Goal: Use online tool/utility: Utilize a website feature to perform a specific function

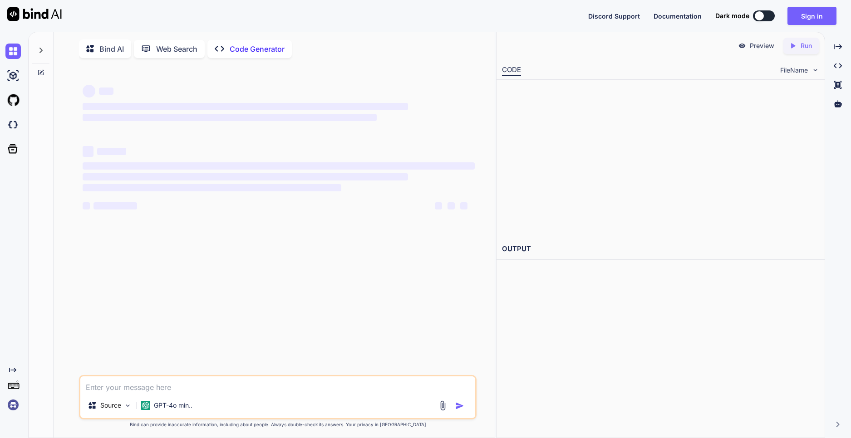
type textarea "x"
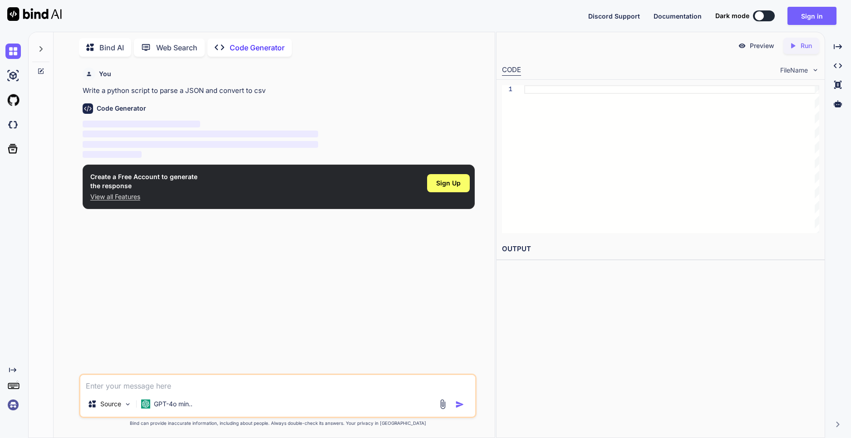
type textarea "c"
type textarea "x"
click at [448, 180] on span "Sign Up" at bounding box center [448, 183] width 25 height 9
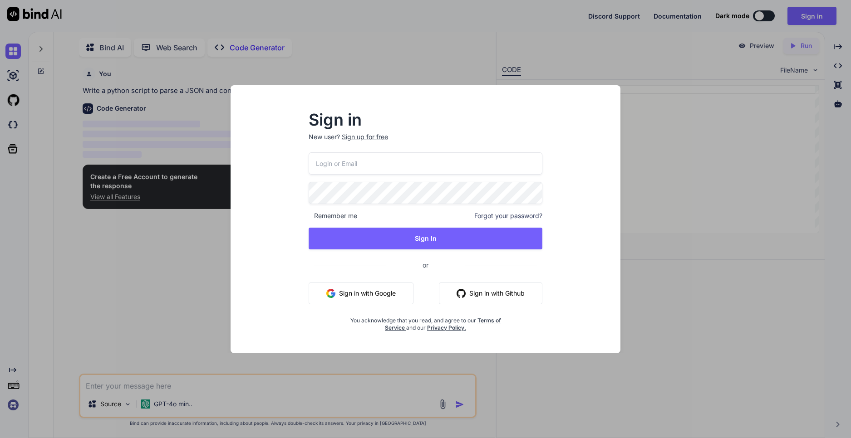
click at [341, 292] on button "Sign in with Google" at bounding box center [361, 294] width 105 height 22
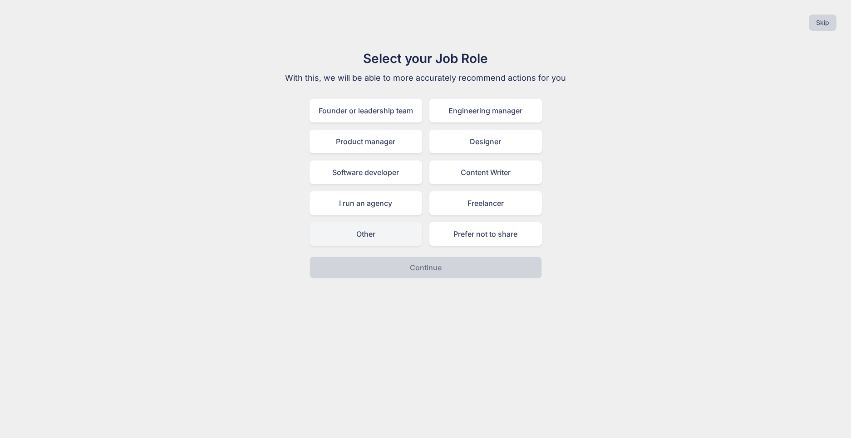
click at [379, 245] on div "Other" at bounding box center [366, 234] width 113 height 24
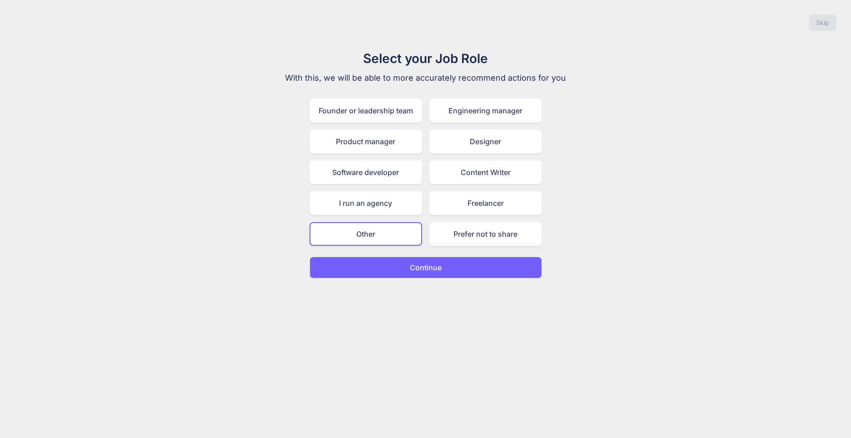
click at [416, 284] on div "Skip Select your Job Role With this, we will be able to more accurately recomme…" at bounding box center [425, 219] width 851 height 438
click at [419, 279] on div "Skip Select your Job Role With this, we will be able to more accurately recomme…" at bounding box center [425, 219] width 851 height 438
click at [420, 276] on button "Continue" at bounding box center [426, 268] width 232 height 22
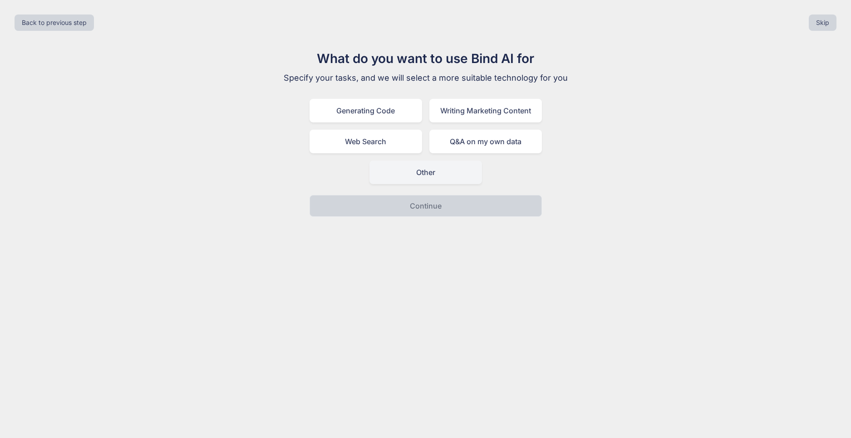
click at [435, 179] on div "Other" at bounding box center [425, 173] width 113 height 24
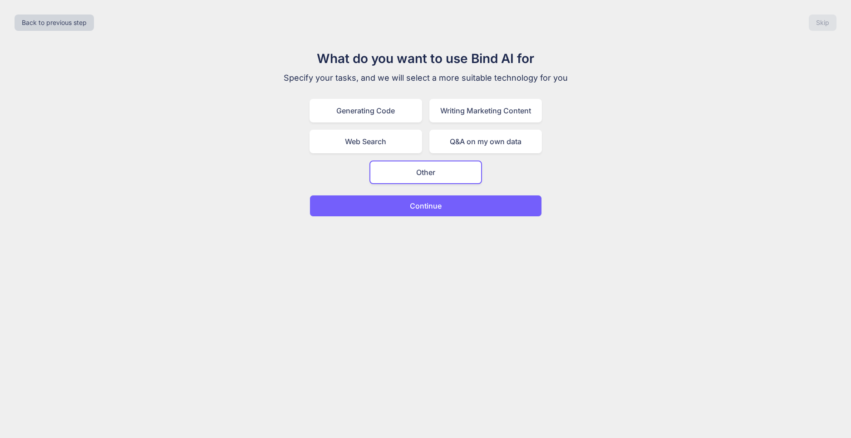
click at [424, 199] on button "Continue" at bounding box center [426, 206] width 232 height 22
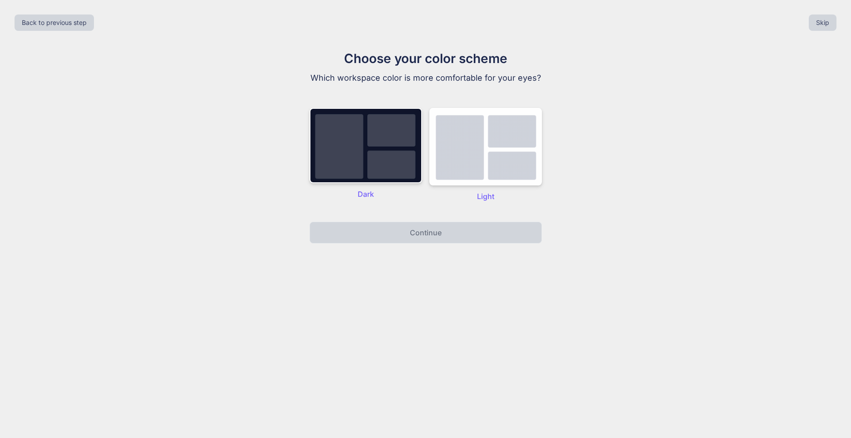
drag, startPoint x: 465, startPoint y: 186, endPoint x: 458, endPoint y: 187, distance: 6.8
click at [465, 187] on div "Light" at bounding box center [485, 155] width 113 height 94
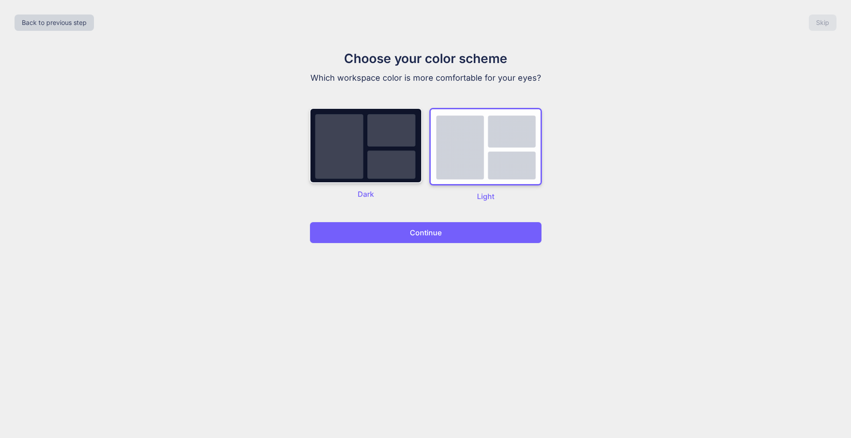
click at [390, 174] on img at bounding box center [366, 145] width 113 height 75
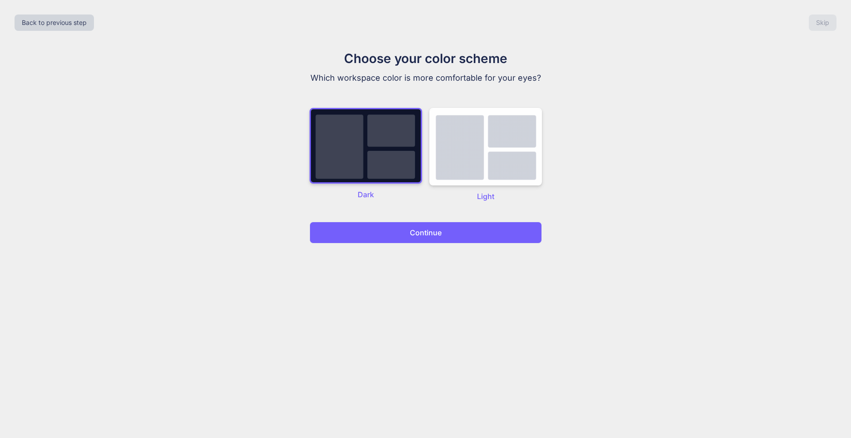
click at [416, 228] on p "Continue" at bounding box center [426, 232] width 32 height 11
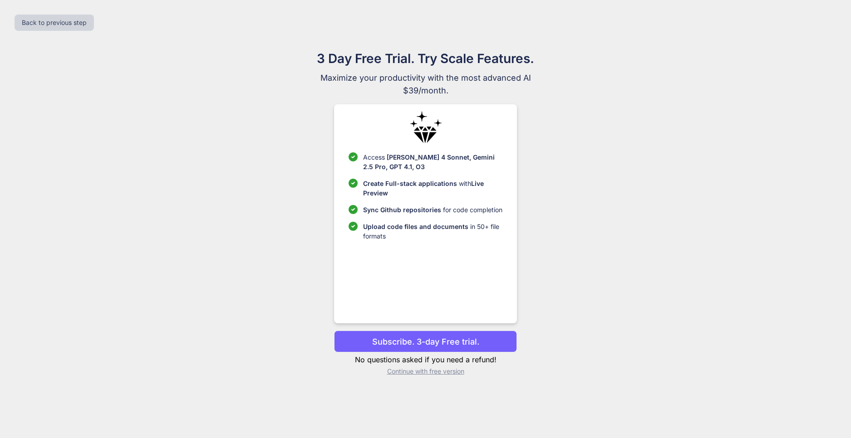
click at [446, 372] on p "Continue with free version" at bounding box center [425, 371] width 183 height 9
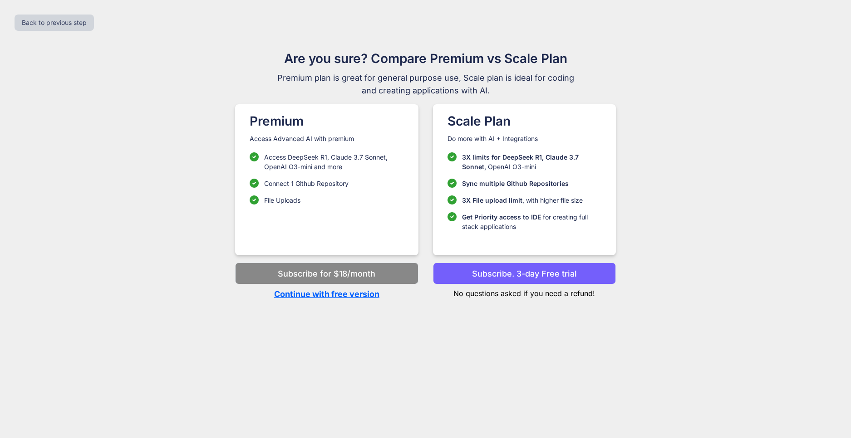
click at [334, 292] on p "Continue with free version" at bounding box center [326, 294] width 183 height 12
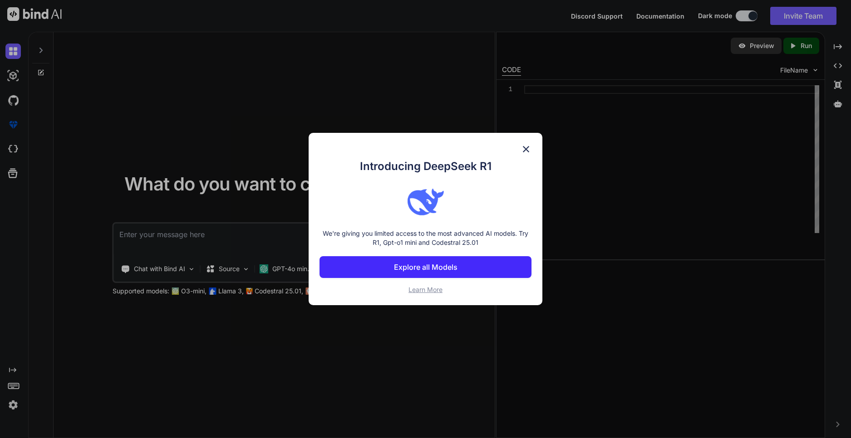
click at [527, 148] on img at bounding box center [526, 149] width 11 height 11
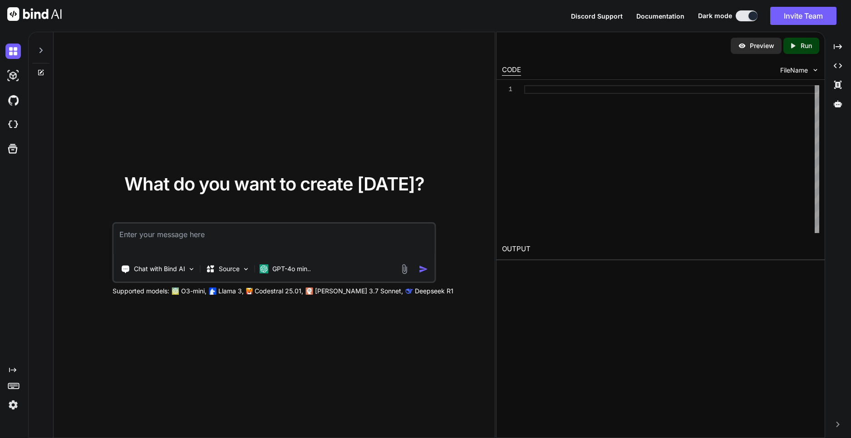
click at [190, 242] on textarea at bounding box center [274, 241] width 321 height 34
type textarea "x"
type textarea "g"
type textarea "x"
type textarea "р"
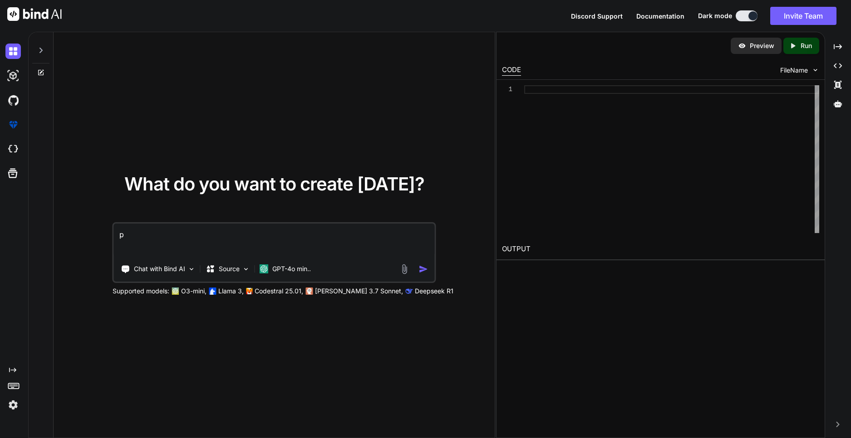
type textarea "x"
type textarea "рп"
type textarea "x"
type textarea "р"
type textarea "x"
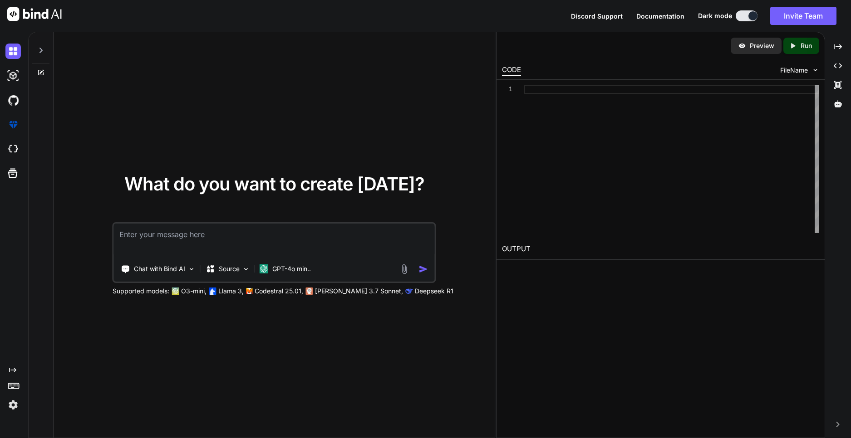
type textarea "x"
type textarea "п"
type textarea "x"
type textarea "пр"
type textarea "x"
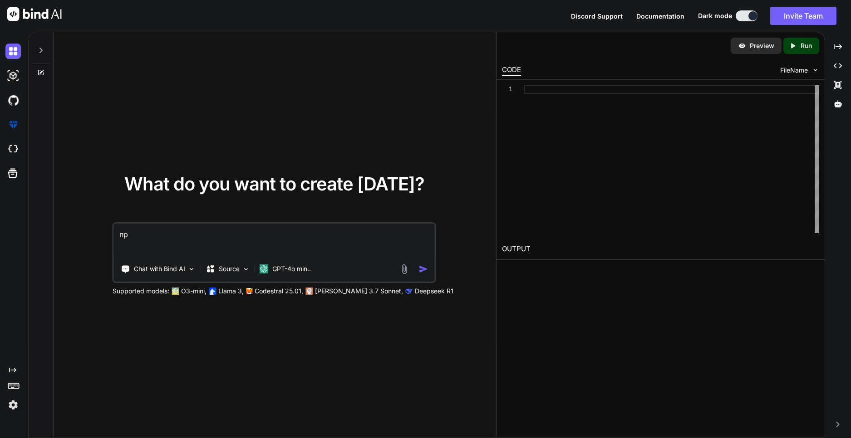
type textarea "при"
type textarea "x"
type textarea "прив"
type textarea "x"
type textarea "приве"
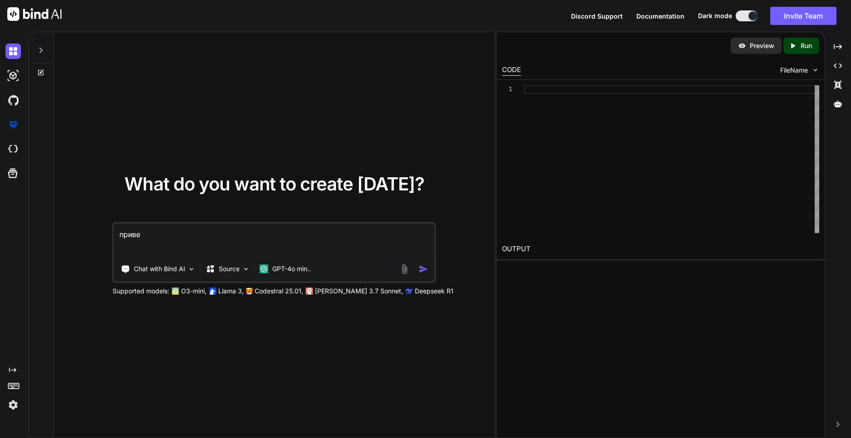
type textarea "x"
type textarea "привет"
type textarea "x"
type textarea "привет"
type textarea "x"
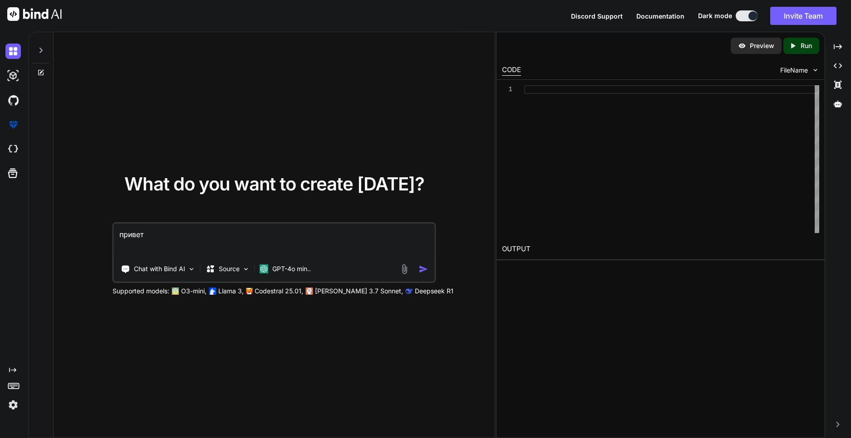
type textarea "привет с"
type textarea "x"
type textarea "привет сд"
type textarea "x"
type textarea "привет сде"
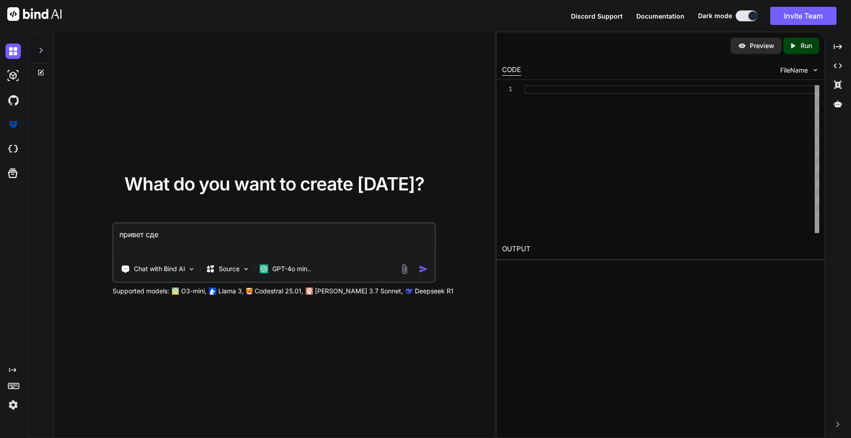
type textarea "x"
type textarea "привет сдел"
type textarea "x"
type textarea "привет сдела"
type textarea "x"
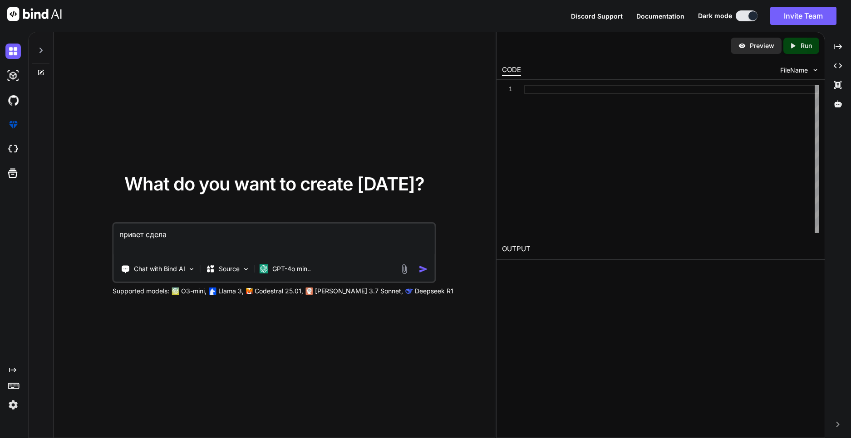
type textarea "привет сделай"
type textarea "x"
type textarea "привет сделай"
type textarea "x"
type textarea "привет сделай [PERSON_NAME]"
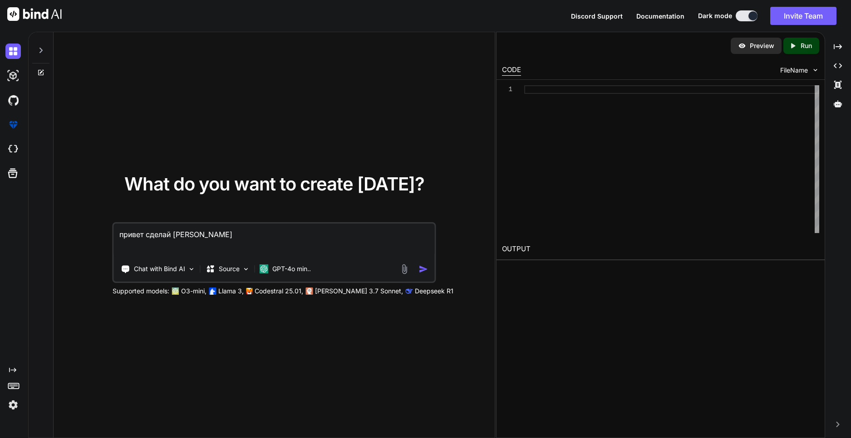
type textarea "x"
type textarea "привет сделай [PERSON_NAME]"
type textarea "x"
type textarea "привет сделай [PERSON_NAME]"
type textarea "x"
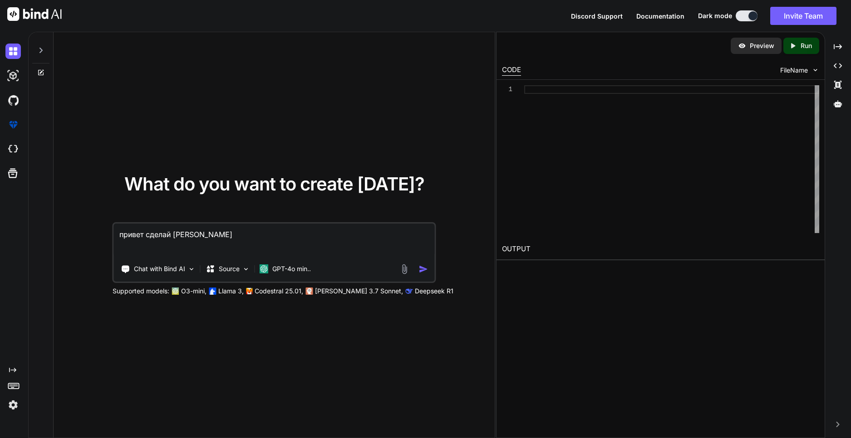
type textarea "привет сделай элит"
type textarea "x"
type textarea "привет сделай элитр"
type textarea "x"
type textarea "привет сделай элитра"
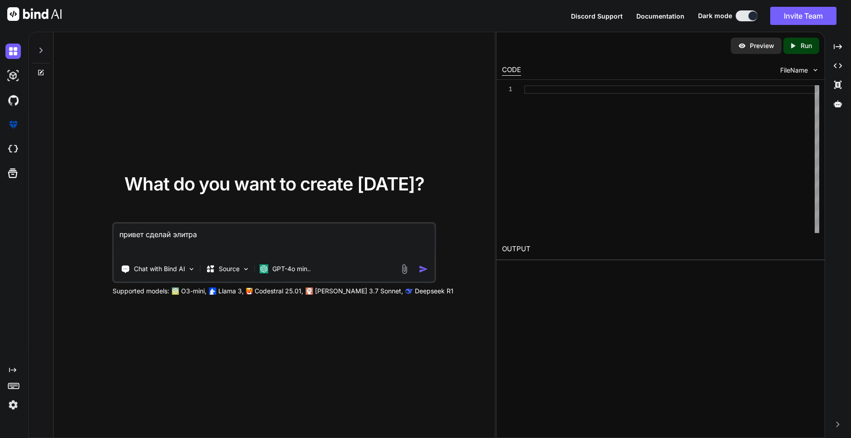
type textarea "x"
type textarea "привет сделай элитра"
type textarea "x"
type textarea "привет сделай элитра т"
type textarea "x"
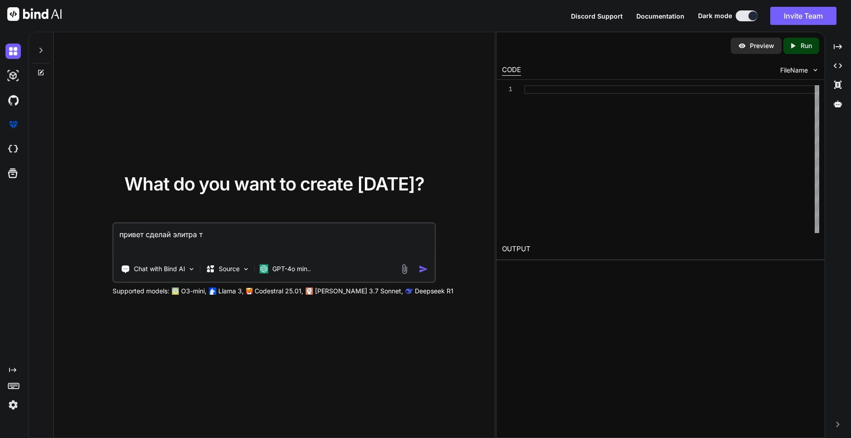
type textarea "привет сделай элитра та"
type textarea "x"
type textarea "привет сделай [PERSON_NAME]"
type textarea "x"
type textarea "привет сделай [PERSON_NAME]"
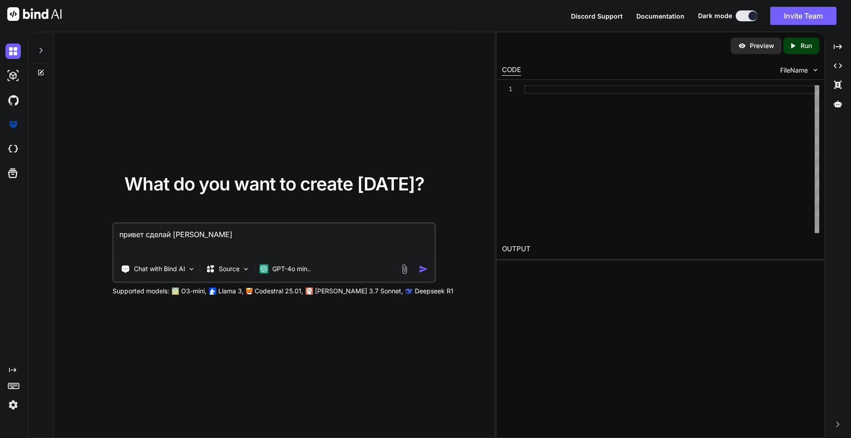
type textarea "x"
type textarea "привет сделай [PERSON_NAME]"
type textarea "x"
type textarea "привет сделай [PERSON_NAME]"
type textarea "x"
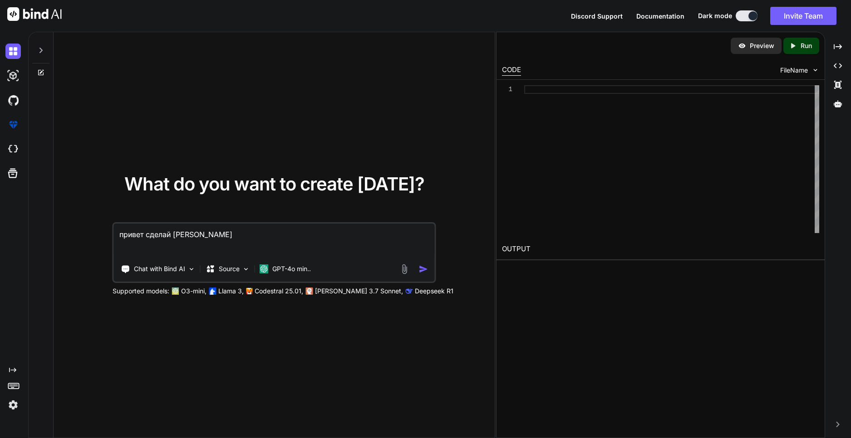
type textarea "привет сделай [PERSON_NAME]"
type textarea "x"
type textarea "привет сделай [PERSON_NAME]"
type textarea "x"
type textarea "привет сделай [PERSON_NAME]"
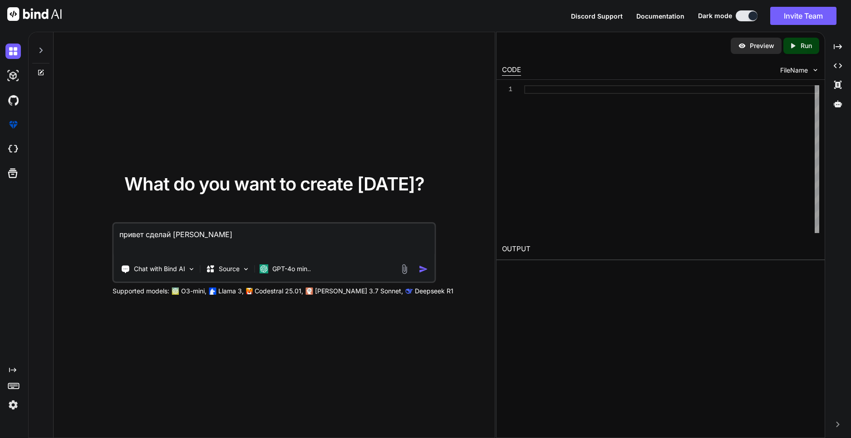
type textarea "x"
type textarea "привет сделай [PERSON_NAME] к"
type textarea "x"
type textarea "привет сделай элитра таргет ко"
type textarea "x"
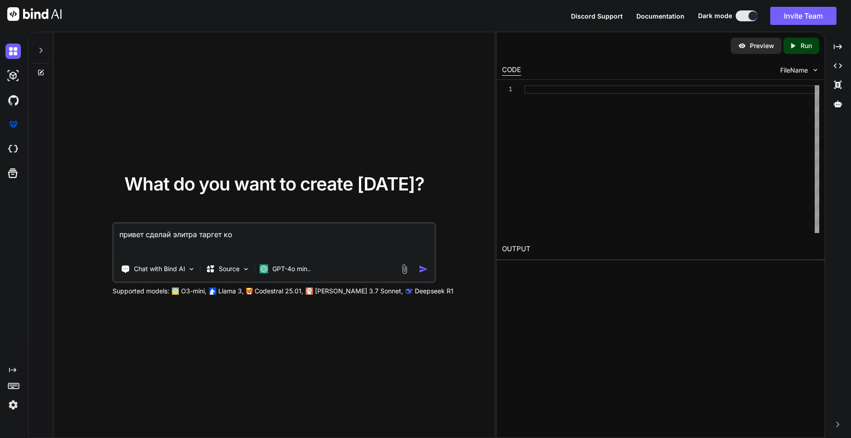
type textarea "привет сделай элитра таргет кот"
type textarea "x"
type textarea "привет сделай элитра таргет кото"
type textarea "x"
type textarea "привет сделай элитра таргет котор"
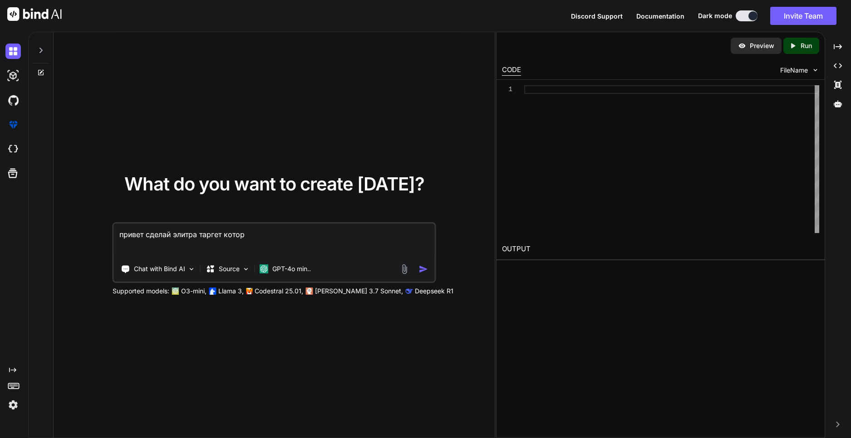
type textarea "x"
type textarea "привет сделай элитра таргет которы"
type textarea "x"
type textarea "привет сделай [PERSON_NAME] который"
type textarea "x"
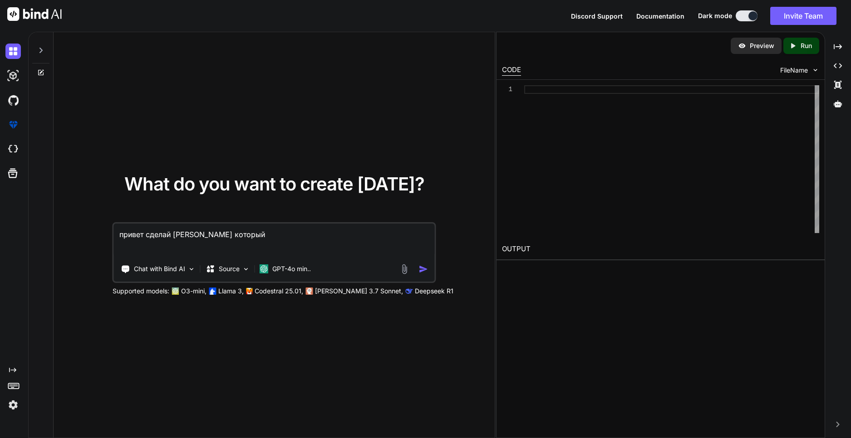
type textarea "привет сделай [PERSON_NAME] который"
type textarea "x"
type textarea "привет сделай [PERSON_NAME] который б"
type textarea "x"
type textarea "привет сделай [PERSON_NAME] который бу"
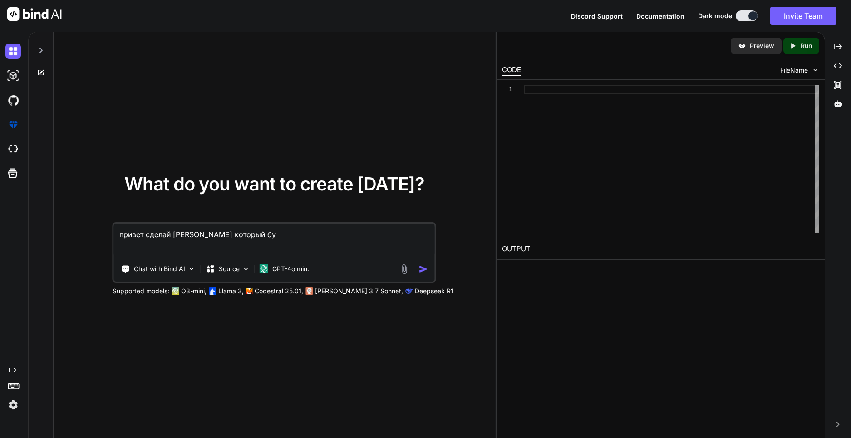
type textarea "x"
type textarea "привет сделай [PERSON_NAME] который буд"
type textarea "x"
type textarea "привет сделай [PERSON_NAME] который буде"
type textarea "x"
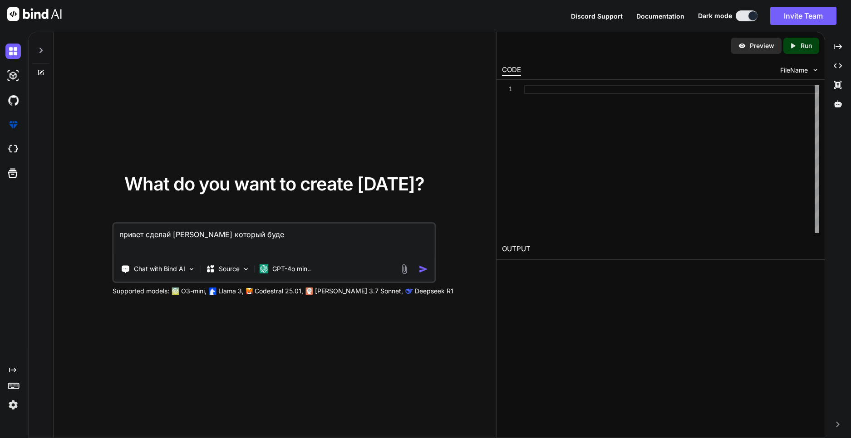
type textarea "привет сделай [PERSON_NAME] который будет"
type textarea "x"
type textarea "привет сделай [PERSON_NAME] который будет"
type textarea "x"
type textarea "привет сделай [PERSON_NAME] который будет л"
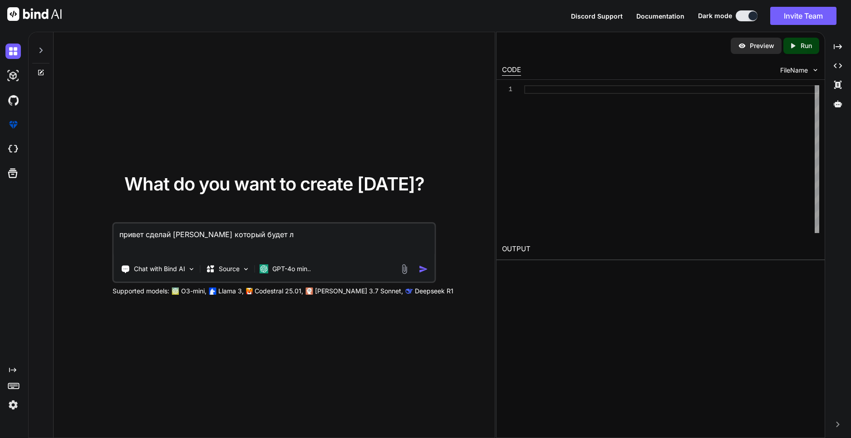
type textarea "x"
type textarea "привет сделай [PERSON_NAME] который будет ле"
type textarea "x"
type textarea "привет сделай [PERSON_NAME] который будет лет"
type textarea "x"
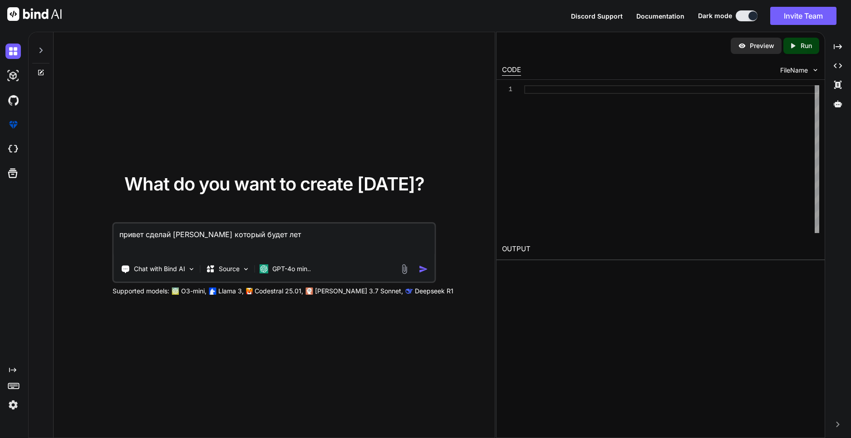
type textarea "привет сделай [PERSON_NAME] который будет лете"
type textarea "x"
type textarea "привет сделай [PERSON_NAME] который будет летет"
type textarea "x"
type textarea "привет сделай [PERSON_NAME] который будет лететь"
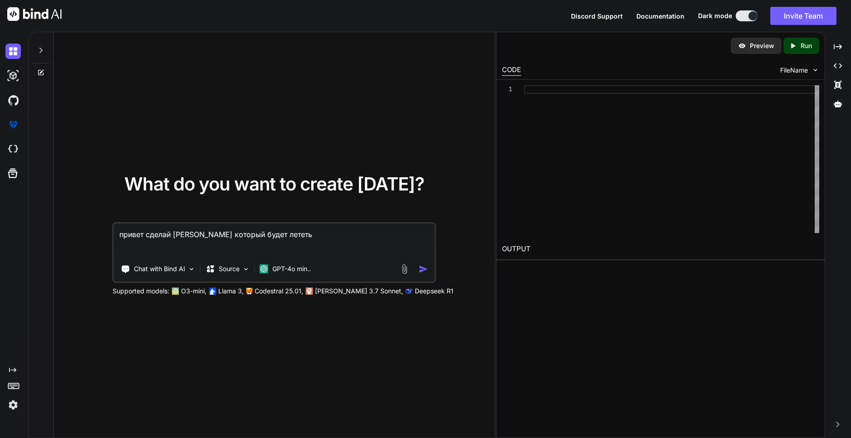
type textarea "x"
type textarea "привет сделай [PERSON_NAME] который будет лететь"
type textarea "x"
type textarea "привет сделай [PERSON_NAME] который будет лететь щ"
type textarea "x"
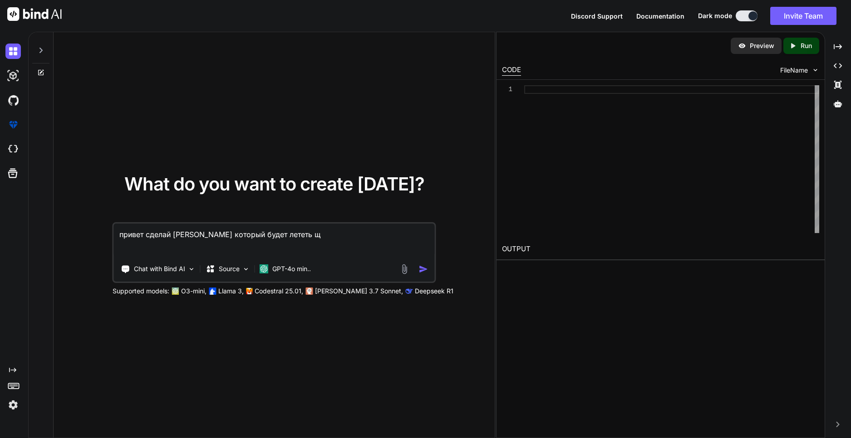
type textarea "привет сделай [PERSON_NAME] который будет лететь ща"
type textarea "x"
type textarea "привет сделай [PERSON_NAME] который будет лететь щ"
type textarea "x"
type textarea "привет сделай [PERSON_NAME] который будет лететь"
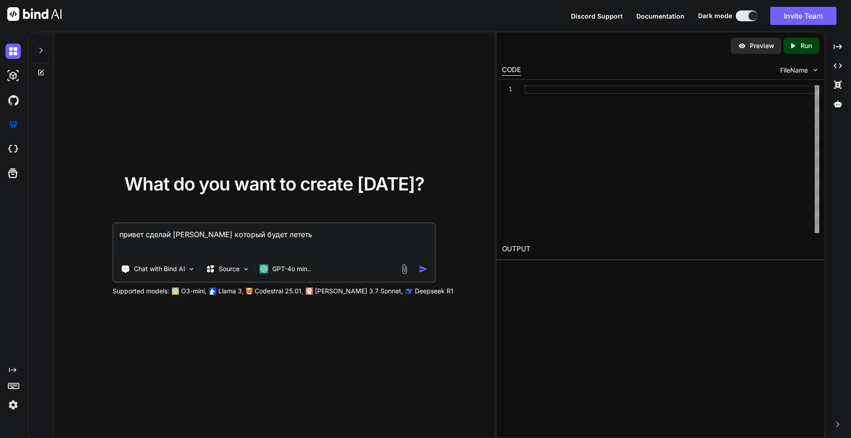
type textarea "x"
type textarea "привет сделай [PERSON_NAME] который будет лететь щ"
type textarea "x"
type textarea "привет сделай [PERSON_NAME] который будет лететь ща"
type textarea "x"
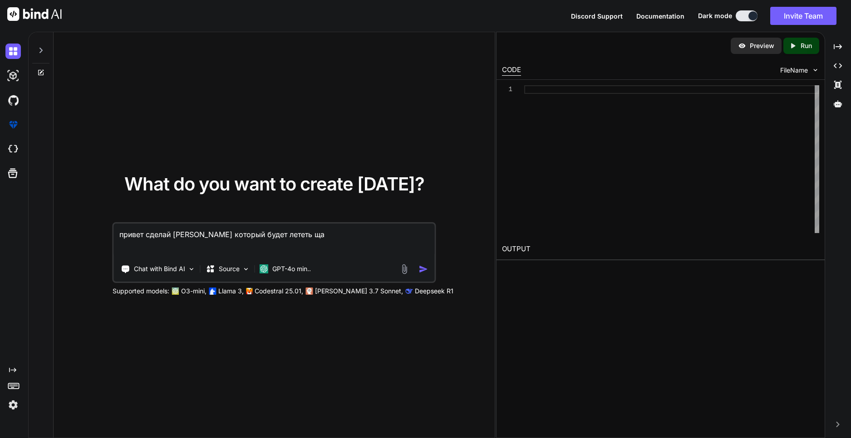
type textarea "привет сделай [PERSON_NAME] который будет лететь щ"
type textarea "x"
type textarea "привет сделай [PERSON_NAME] который будет лететь"
type textarea "x"
type textarea "привет сделай [PERSON_NAME] который будет лететь з"
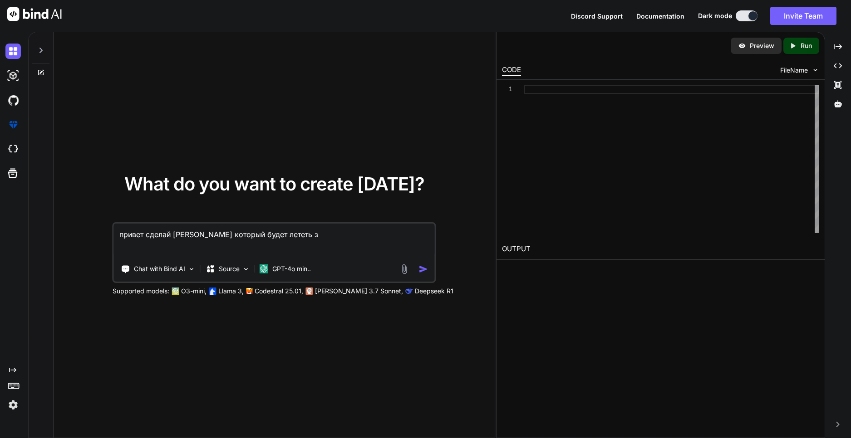
type textarea "x"
type textarea "привет сделай [PERSON_NAME] который будет лететь за"
type textarea "x"
type textarea "привет сделай [PERSON_NAME] который будет лететь за"
type textarea "x"
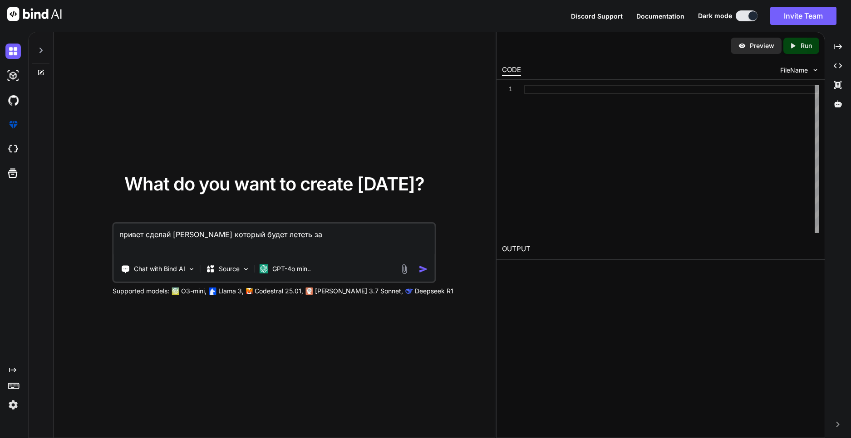
type textarea "привет сделай [PERSON_NAME] который будет лететь за и"
type textarea "x"
type textarea "привет сделай [PERSON_NAME] который будет лететь за ит"
type textarea "x"
type textarea "привет сделай [PERSON_NAME] который будет лететь за и"
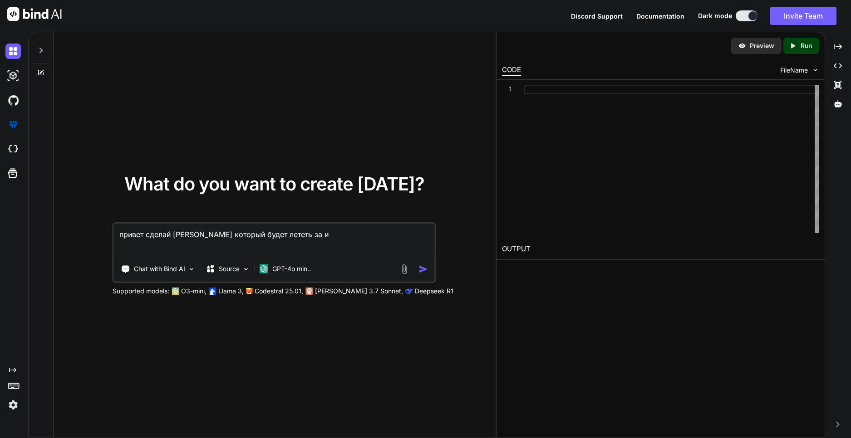
type textarea "x"
type textarea "привет сделай [PERSON_NAME] который будет лететь за иг"
type textarea "x"
type textarea "привет сделай [PERSON_NAME] который будет лететь за игр"
type textarea "x"
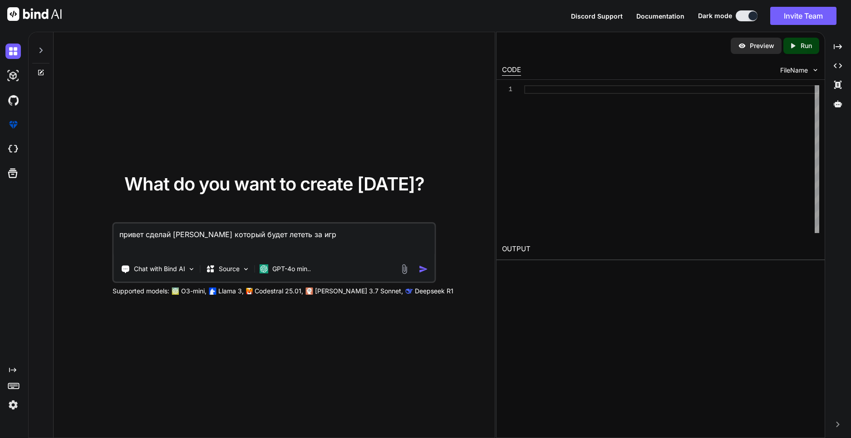
type textarea "привет сделай [PERSON_NAME] который будет лететь за игро"
type textarea "x"
type textarea "привет сделай [PERSON_NAME] который будет лететь за игрок"
type textarea "x"
type textarea "привет сделай [PERSON_NAME] который будет лететь за игроко"
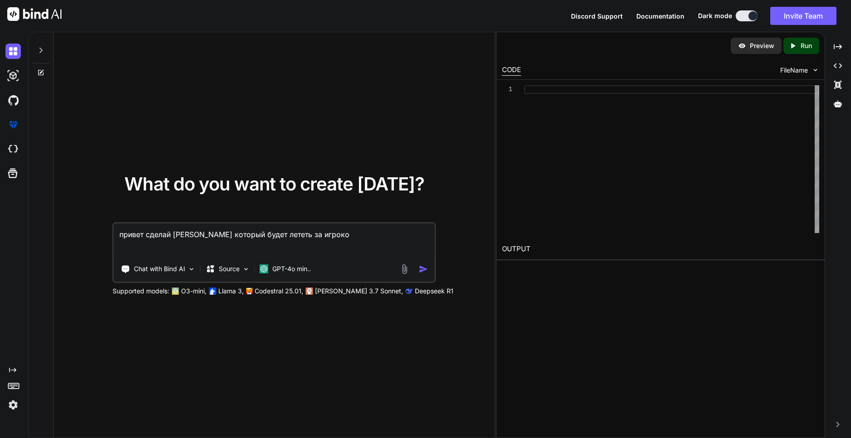
type textarea "x"
type textarea "привет сделай [PERSON_NAME] который будет лететь за игроков"
type textarea "x"
type textarea "привет сделай [PERSON_NAME] который будет лететь за игроко"
type textarea "x"
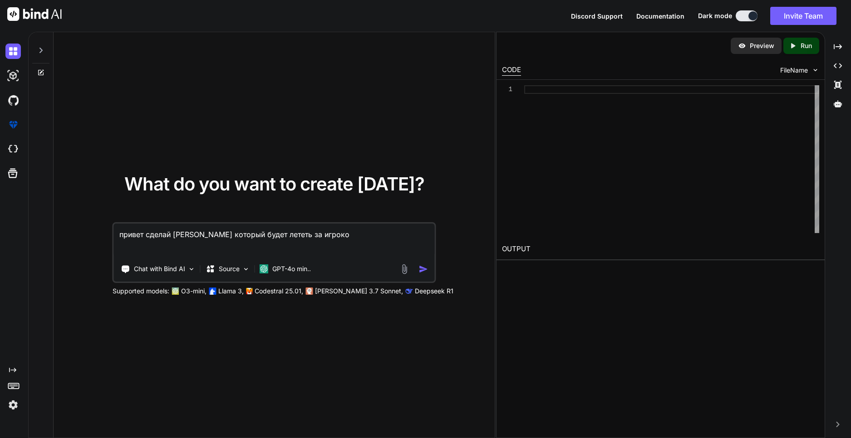
type textarea "привет сделай [PERSON_NAME] который будет лететь за игроком"
type textarea "x"
type textarea "привет сделай [PERSON_NAME] который будет лететь за игроком"
type textarea "x"
type textarea "привет сделай [PERSON_NAME] который будет лететь за игроком к"
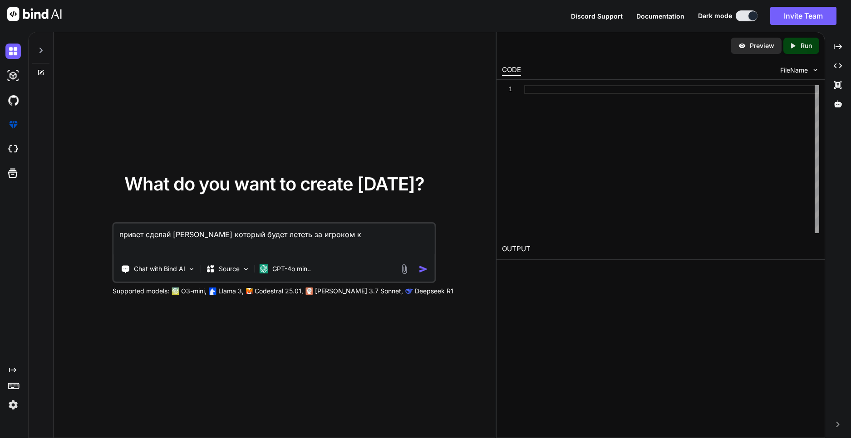
type textarea "x"
type textarea "привет сделай [PERSON_NAME] который будет лететь за игроком ко"
type textarea "x"
type textarea "привет сделай [PERSON_NAME] который будет лететь за игроком кот"
type textarea "x"
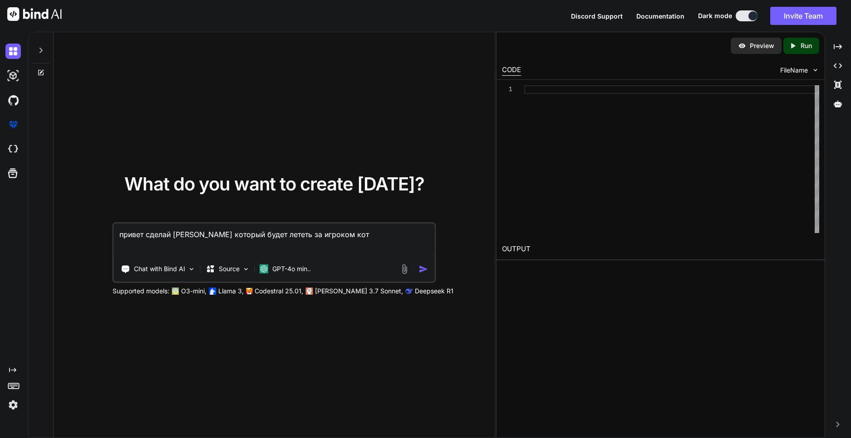
type textarea "привет сделай [PERSON_NAME] который будет лететь за игроком кото"
type textarea "x"
type textarea "привет сделай [PERSON_NAME] который будет лететь за игроком котор"
type textarea "x"
type textarea "привет сделай [PERSON_NAME] который будет лететь за игроком которы"
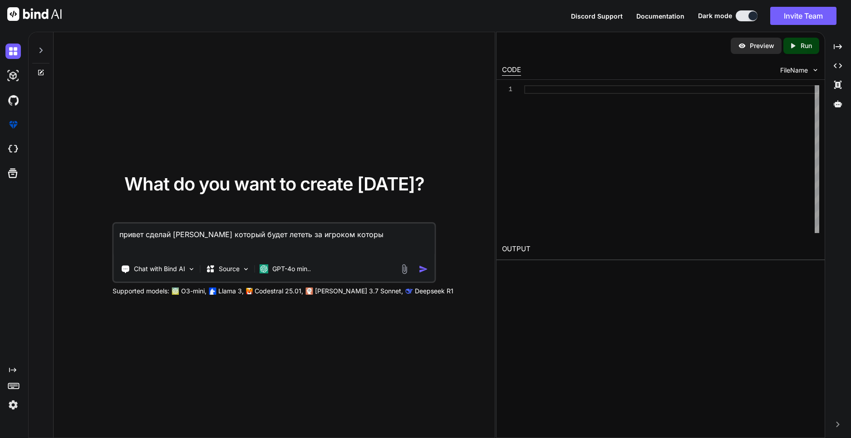
type textarea "x"
type textarea "привет сделай [PERSON_NAME] который будет лететь за игроком который"
type textarea "x"
type textarea "привет сделай [PERSON_NAME] который будет лететь за игроком который"
type textarea "x"
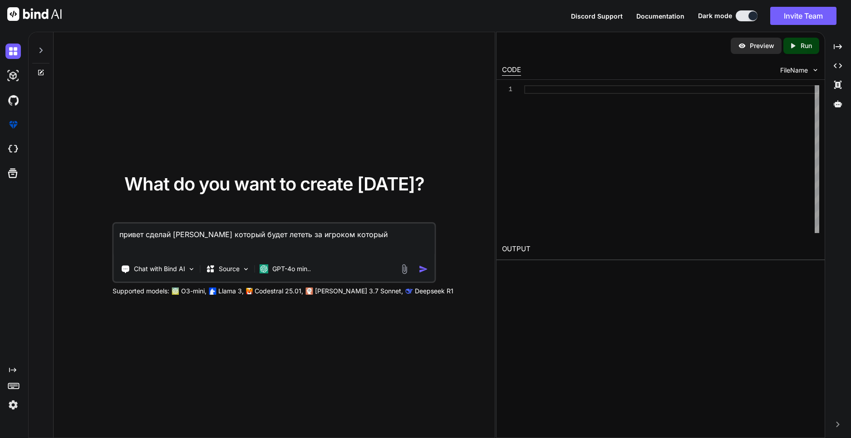
type textarea "привет сделай [PERSON_NAME] который будет лететь за игроком который [PERSON_NAM…"
type textarea "x"
type textarea "привет сделай [PERSON_NAME] который будет лететь за игроком который на"
type textarea "x"
type textarea "привет сделай [PERSON_NAME] который будет лететь за игроком который на"
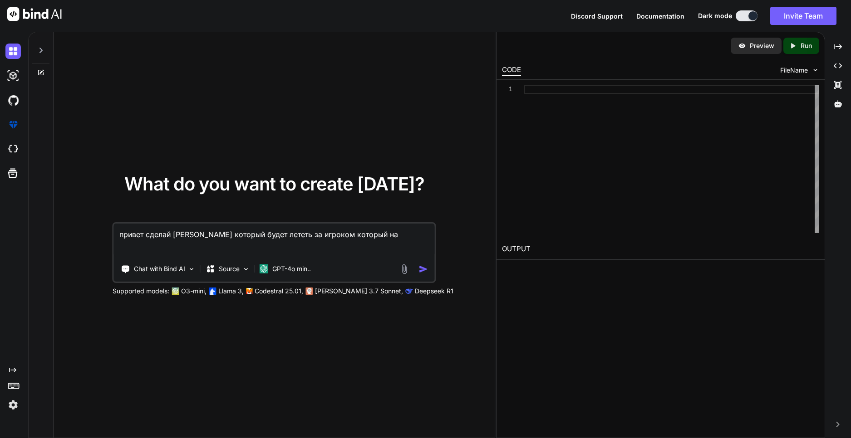
type textarea "x"
type textarea "привет сделай [PERSON_NAME] который будет лететь за игроком который на с"
type textarea "x"
type textarea "привет сделай [PERSON_NAME] который будет лететь за игроком который на"
type textarea "x"
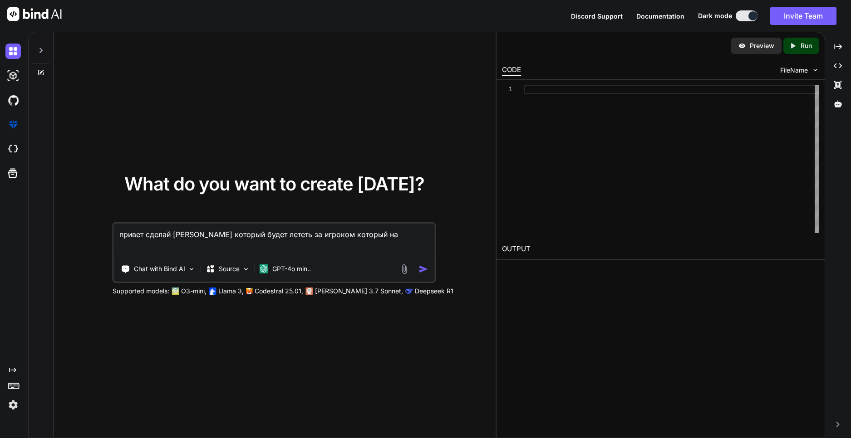
type textarea "привет сделай [PERSON_NAME] который будет лететь за игроком который на ж"
type textarea "x"
type textarea "привет сделай [PERSON_NAME] который будет лететь за игроком который на"
type textarea "x"
type textarea "привет сделай [PERSON_NAME] который будет лететь за игроком который на э"
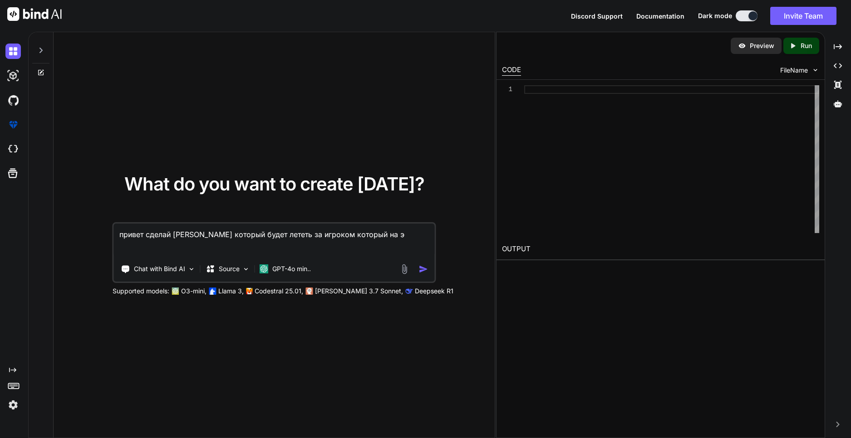
type textarea "x"
type textarea "привет сделай [PERSON_NAME] который будет лететь за игроком который на [PERSON_…"
type textarea "x"
type textarea "привет сделай [PERSON_NAME] который будет лететь за игроком который на элм"
type textarea "x"
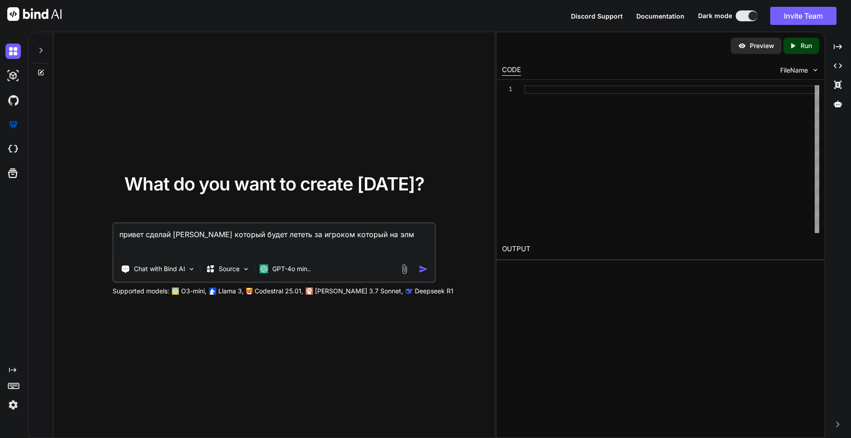
type textarea "привет сделай [PERSON_NAME] который будет лететь за игроком который на [PERSON_…"
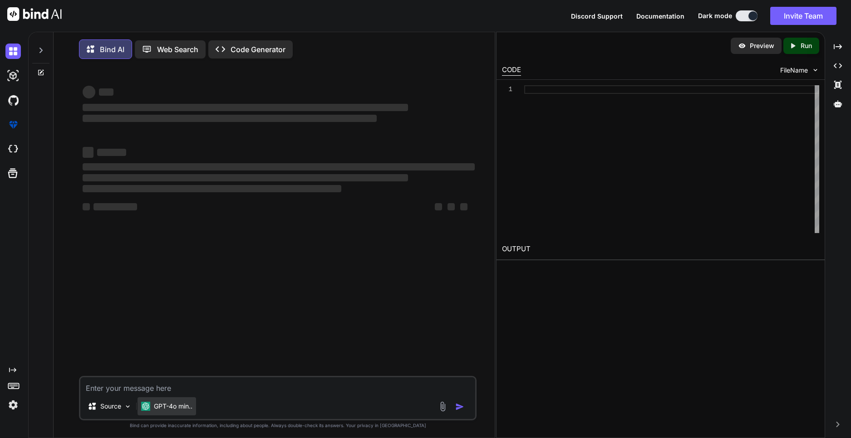
click at [172, 413] on div "GPT-4o min.." at bounding box center [167, 407] width 59 height 18
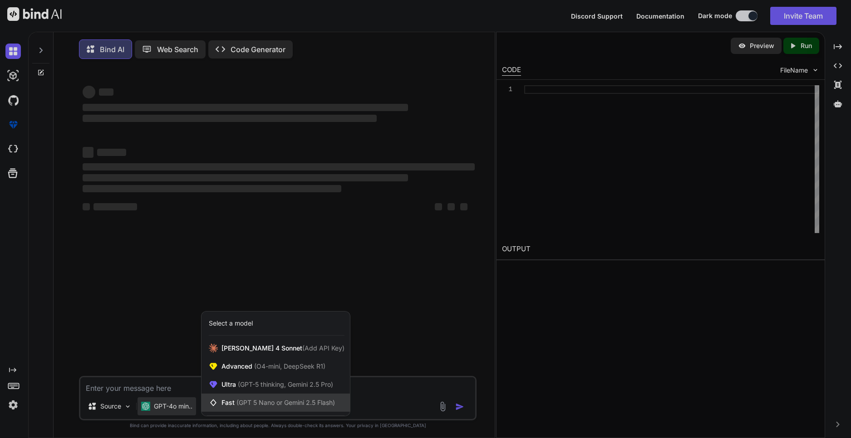
click at [323, 411] on div "Fast (GPT 5 Nano or Gemini 2.5 Flash)" at bounding box center [276, 403] width 148 height 18
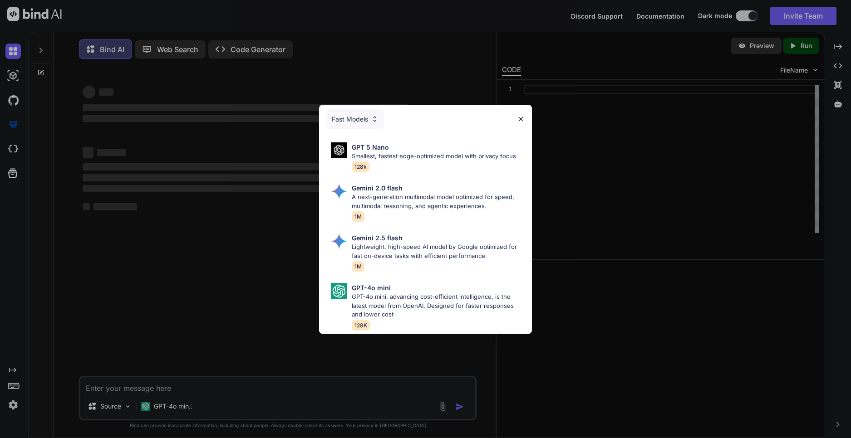
click at [519, 115] on img at bounding box center [521, 119] width 8 height 8
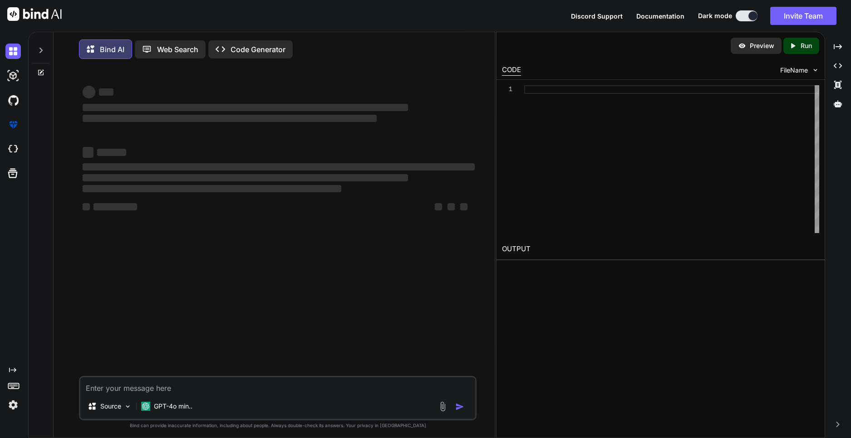
click at [361, 259] on div "‌ ‌ ‌ ‌ ‌ ‌ ‌ ‌ ‌ ‌ ‌ ‌ ‌ ‌" at bounding box center [279, 221] width 396 height 310
